Goal: Navigation & Orientation: Find specific page/section

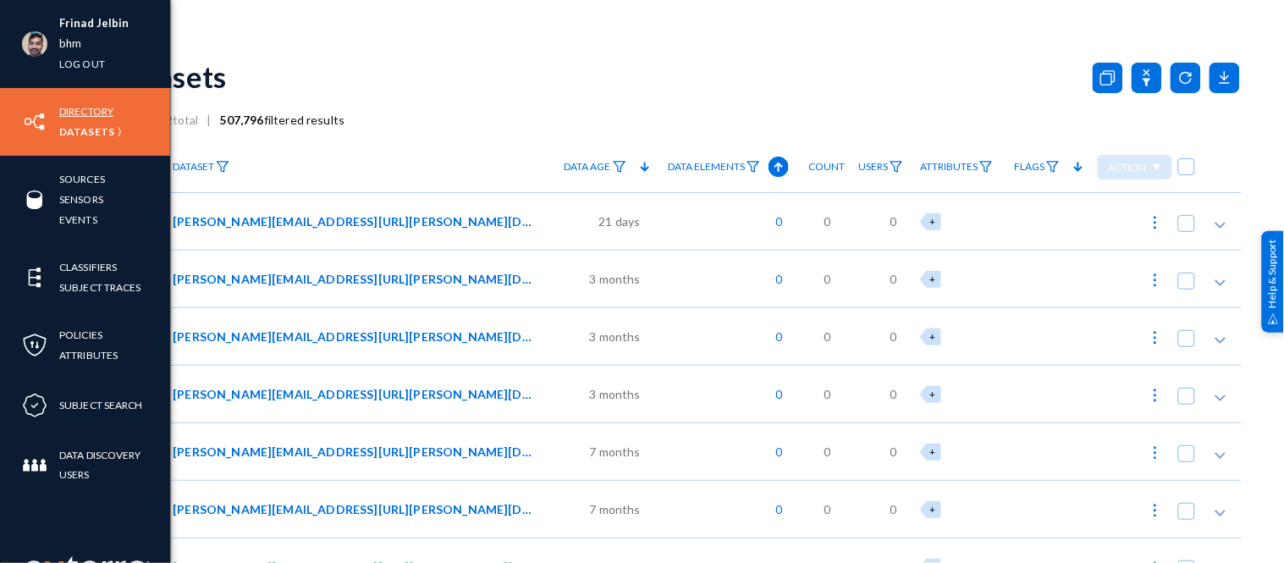
click at [104, 112] on link "Directory" at bounding box center [86, 111] width 54 height 19
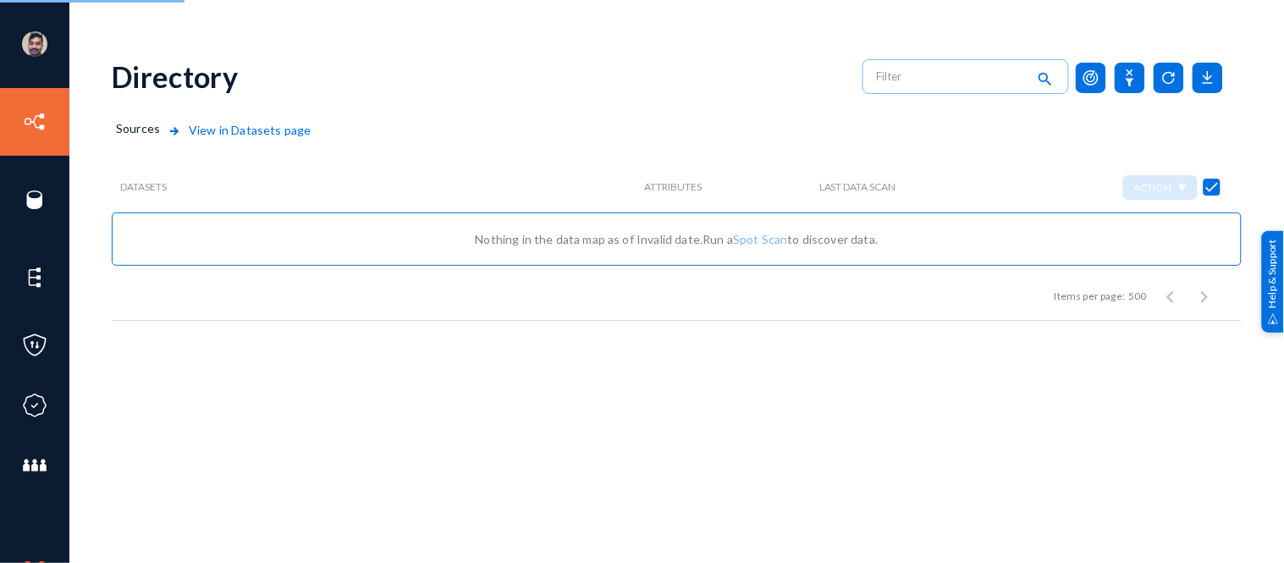
checkbox input "false"
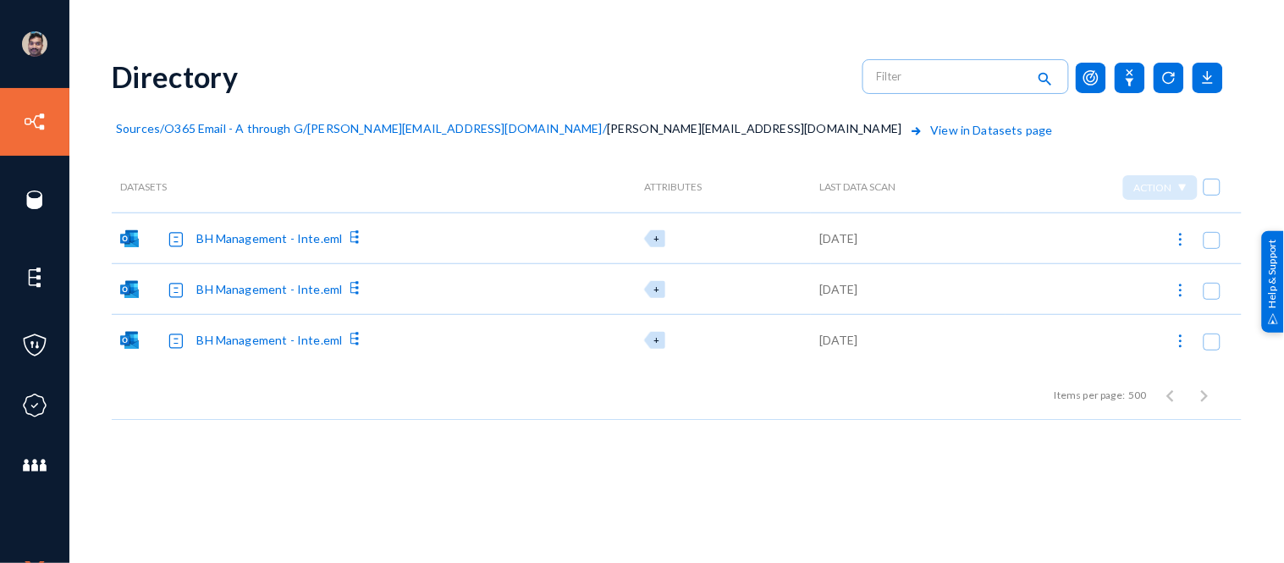
click at [261, 127] on span "O365 Email - A through G" at bounding box center [233, 128] width 139 height 14
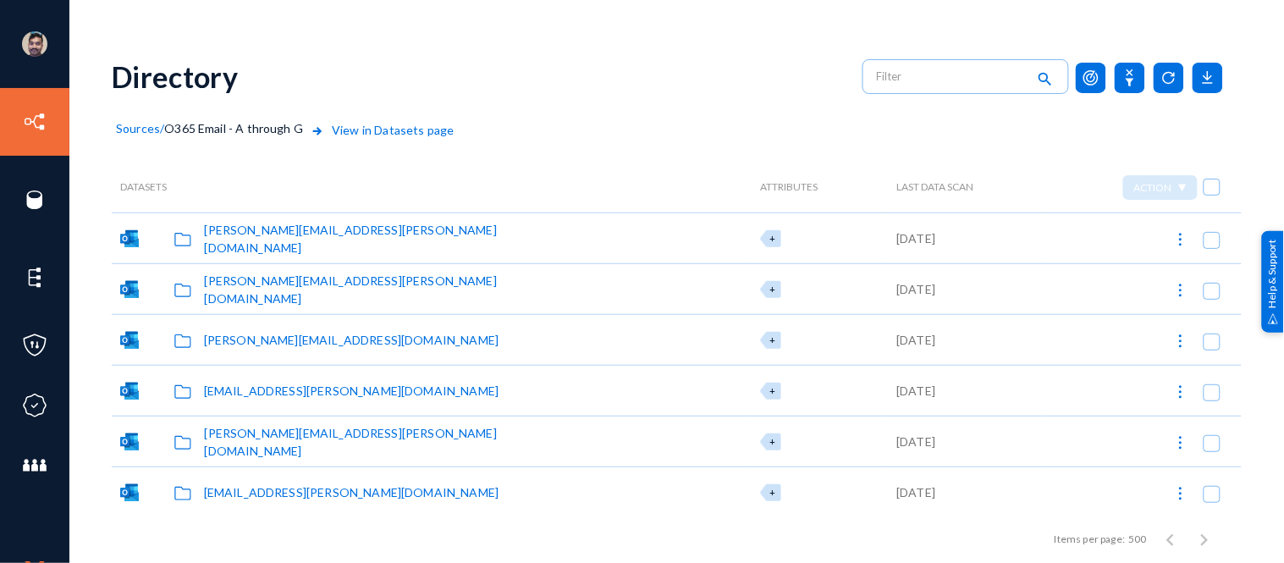
click at [147, 127] on span "Sources" at bounding box center [138, 128] width 44 height 14
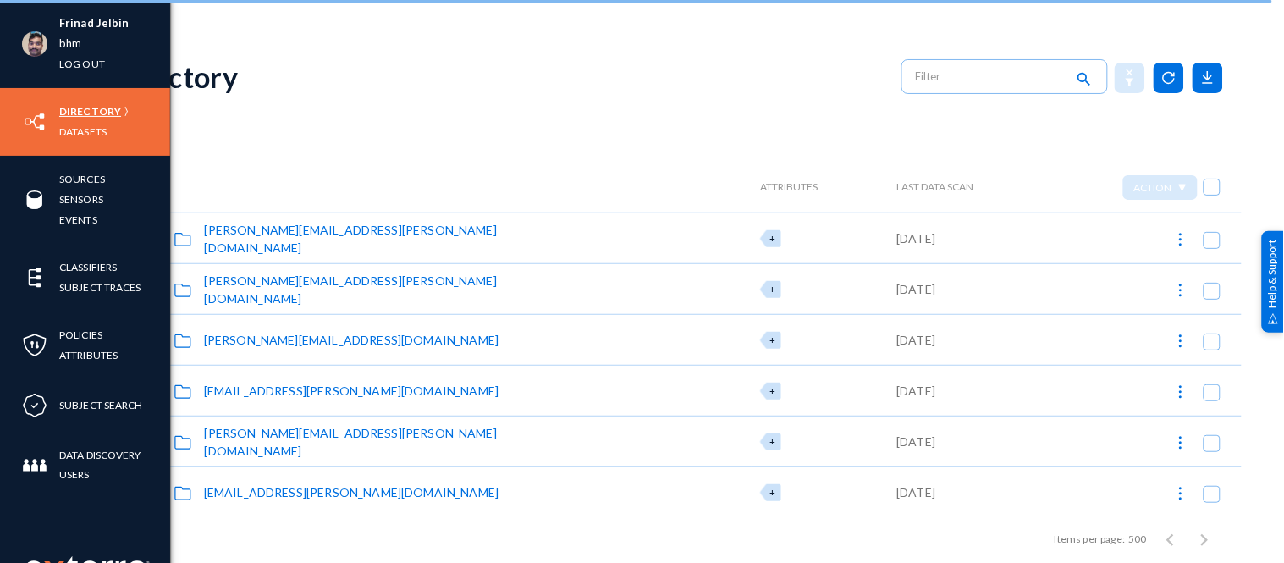
click at [100, 108] on link "Directory" at bounding box center [90, 111] width 62 height 19
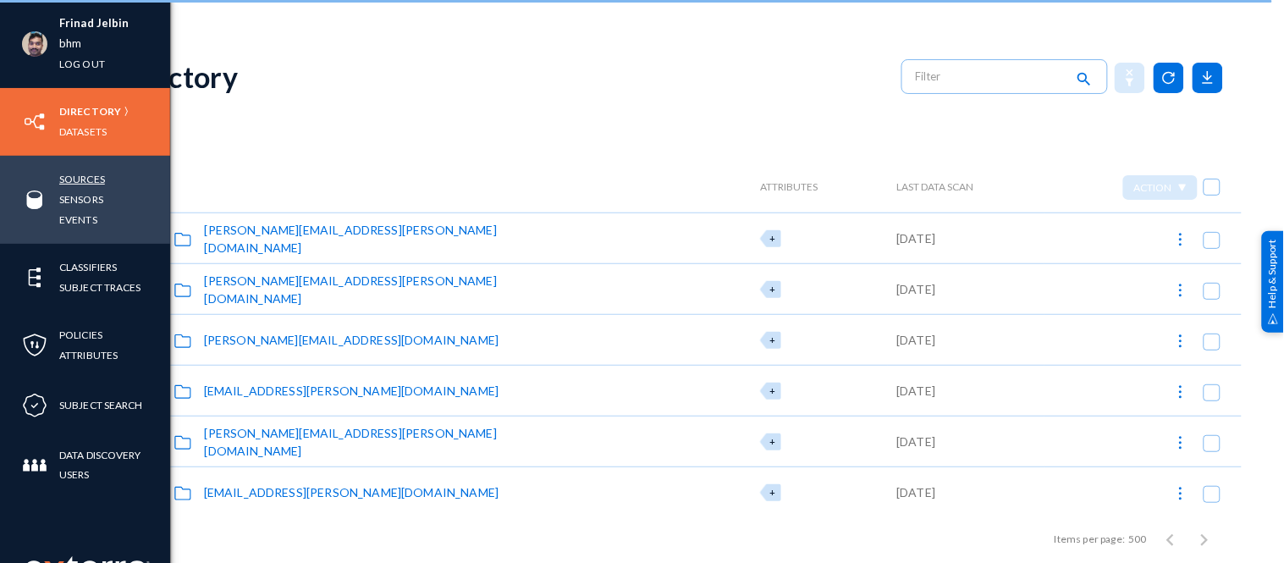
click at [78, 170] on link "Sources" at bounding box center [82, 178] width 46 height 19
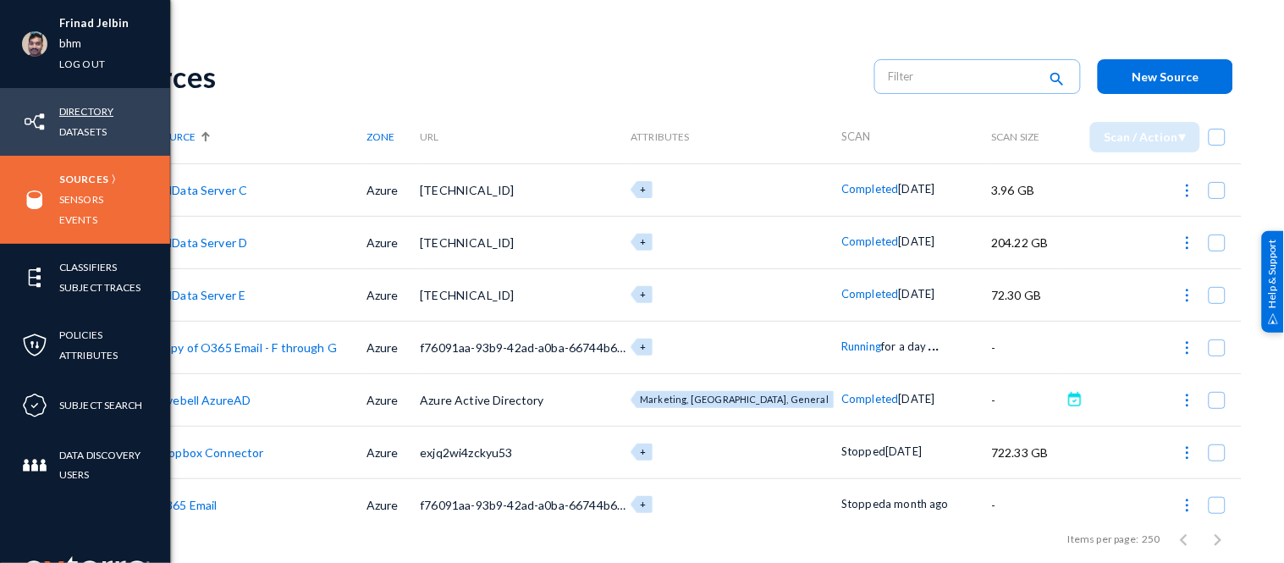
click at [73, 111] on link "Directory" at bounding box center [86, 111] width 54 height 19
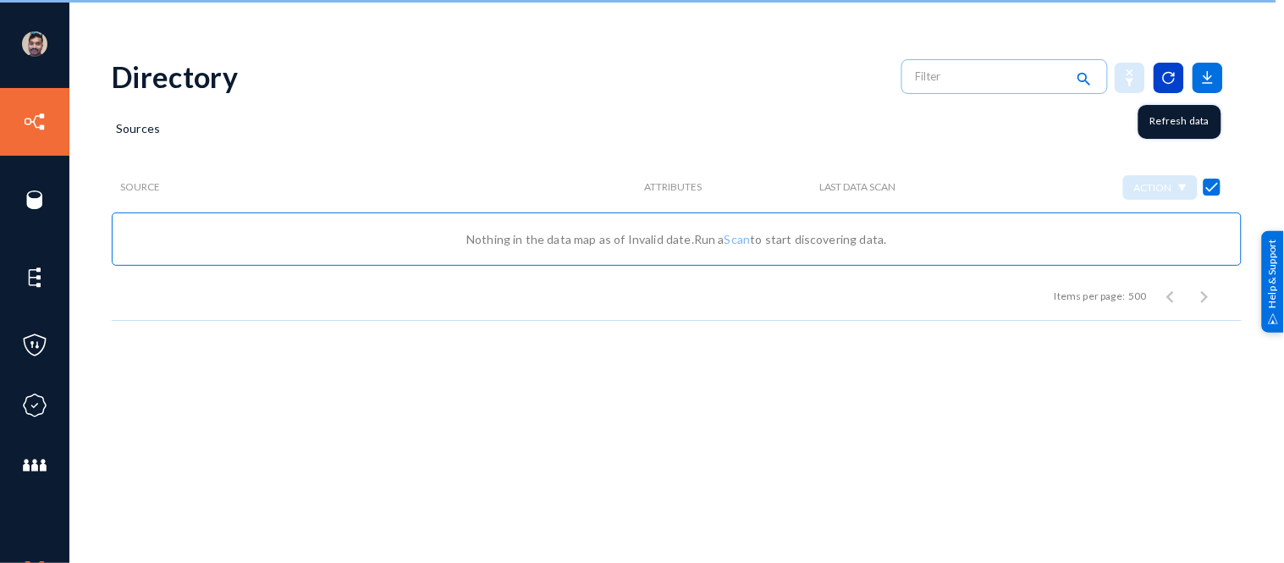
click at [1171, 76] on rect at bounding box center [1173, 77] width 4 height 2
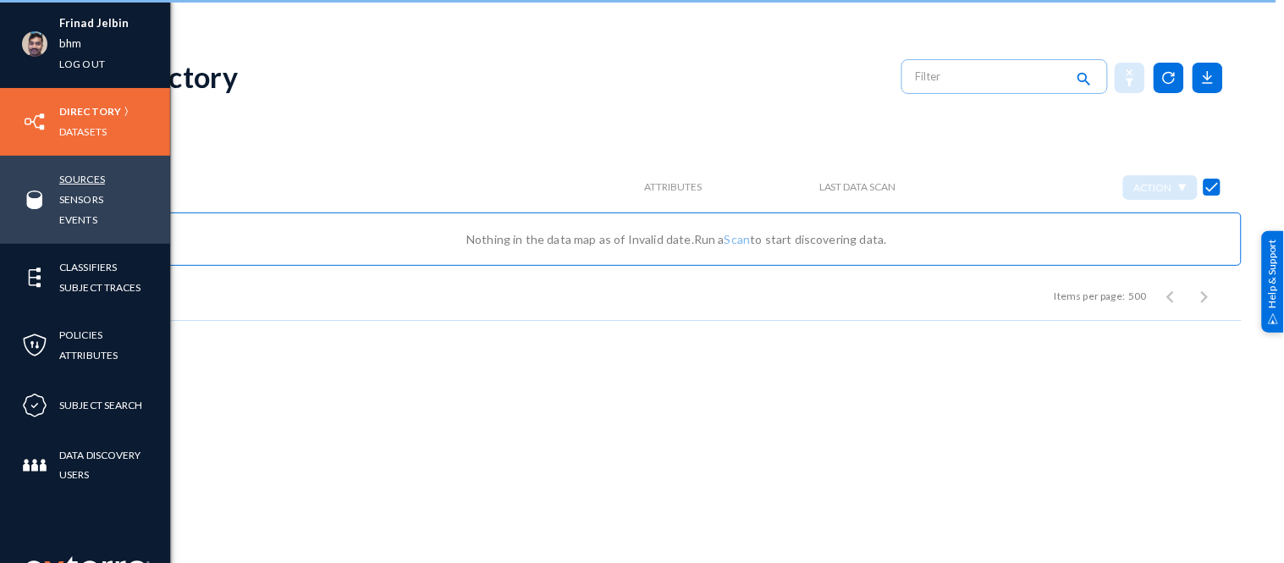
click at [94, 173] on link "Sources" at bounding box center [82, 178] width 46 height 19
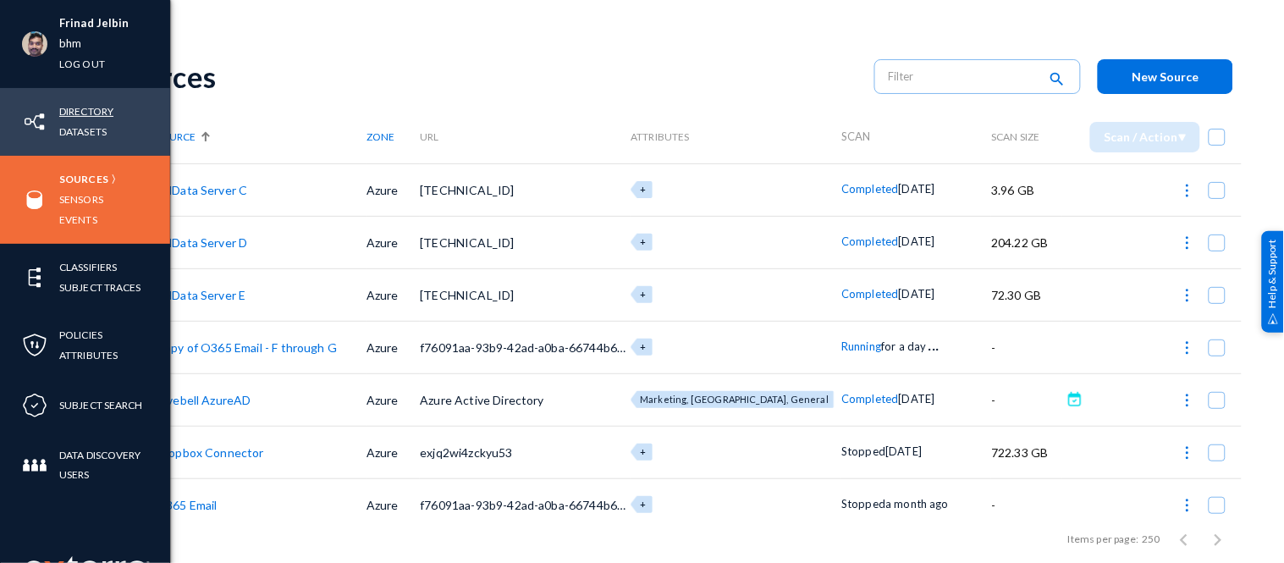
click at [68, 107] on link "Directory" at bounding box center [86, 111] width 54 height 19
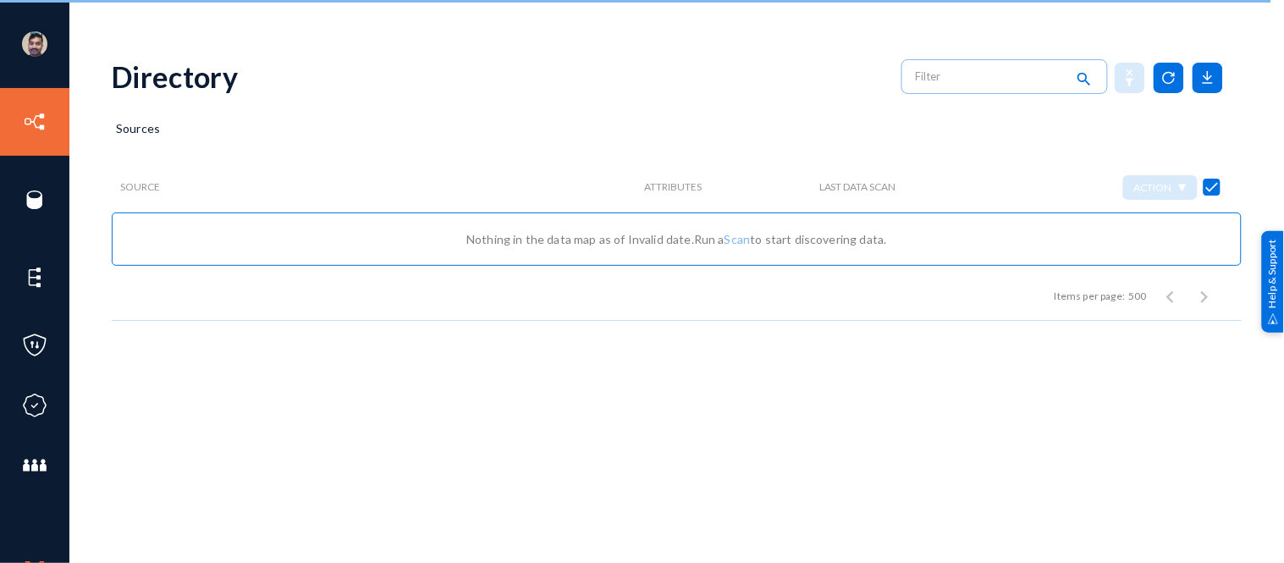
checkbox input "false"
